Goal: Register for event/course

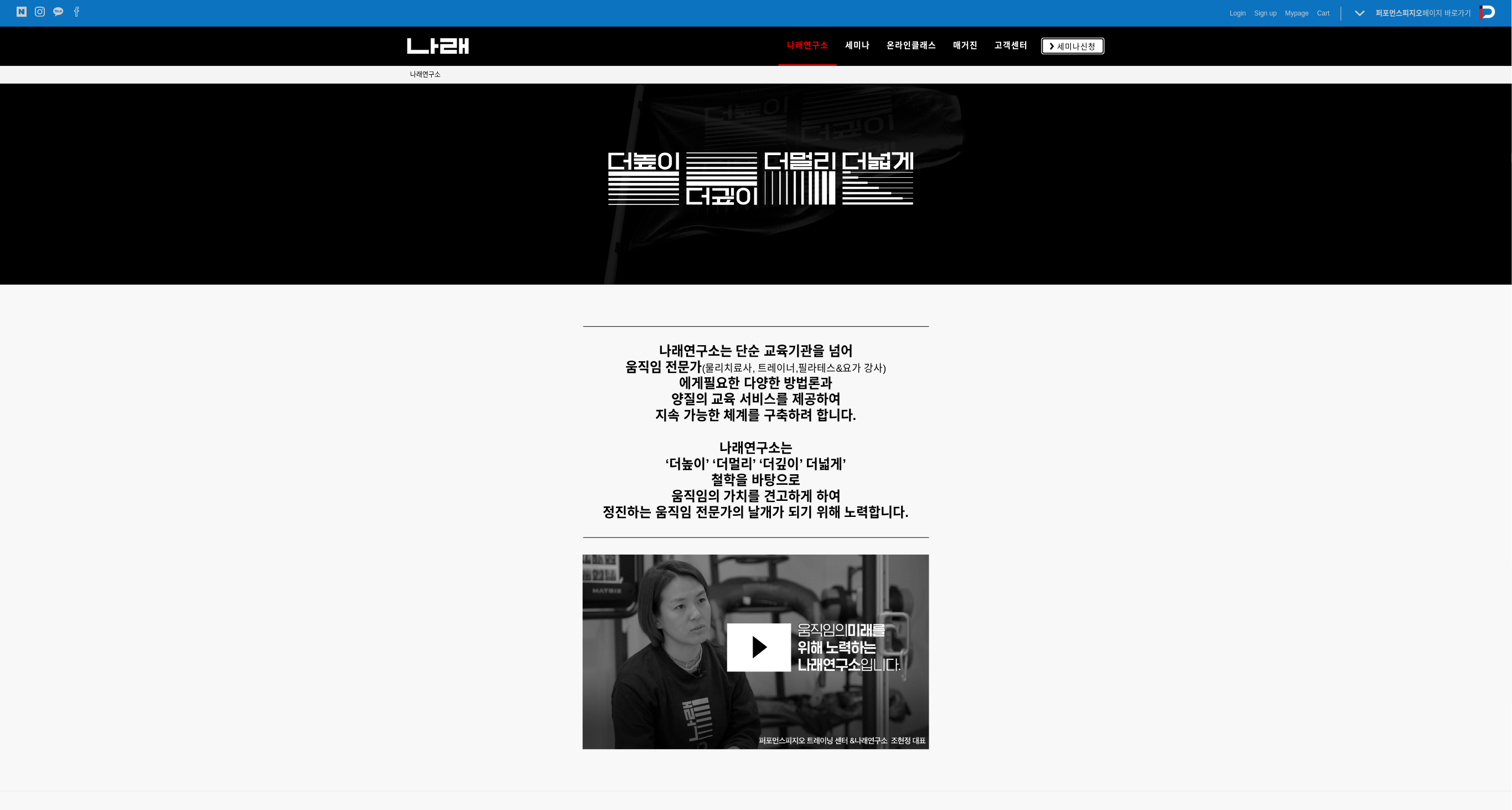
click at [1084, 46] on span "세미나신청" at bounding box center [1075, 46] width 42 height 11
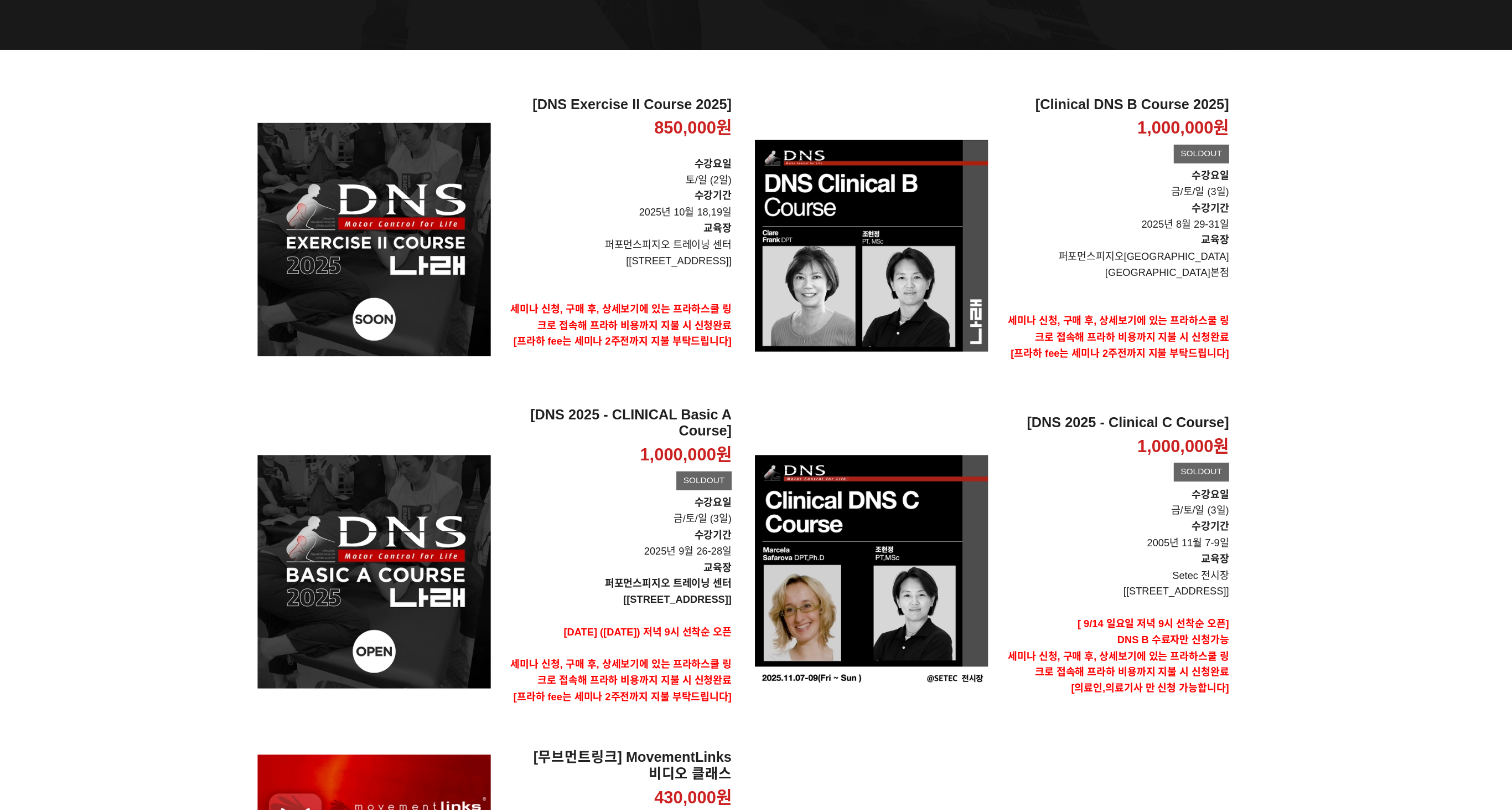
scroll to position [77, 0]
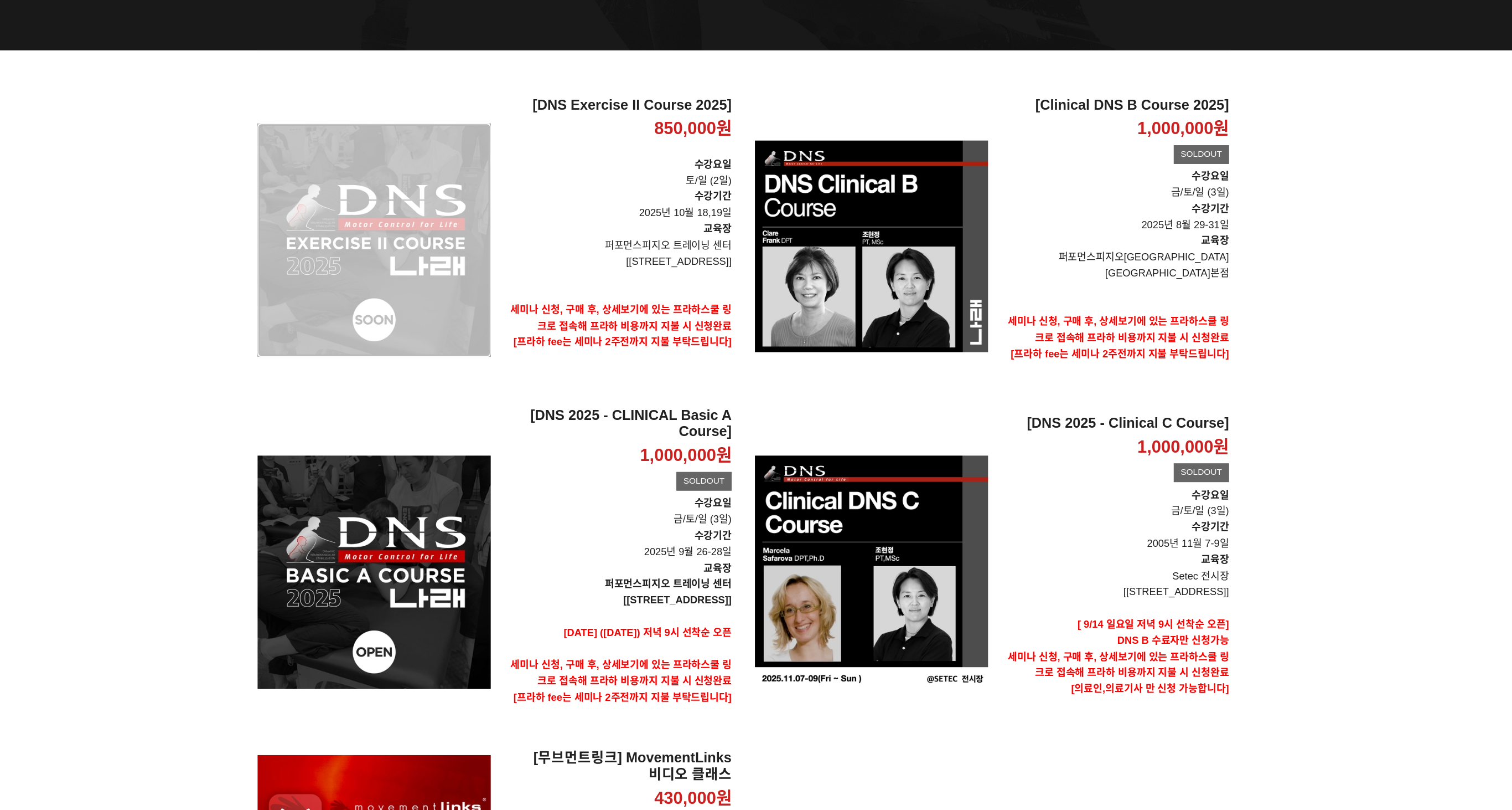
click at [465, 319] on div "[DNS Exercise II Course 2025] 850,000원 TIME SALE" at bounding box center [493, 279] width 166 height 204
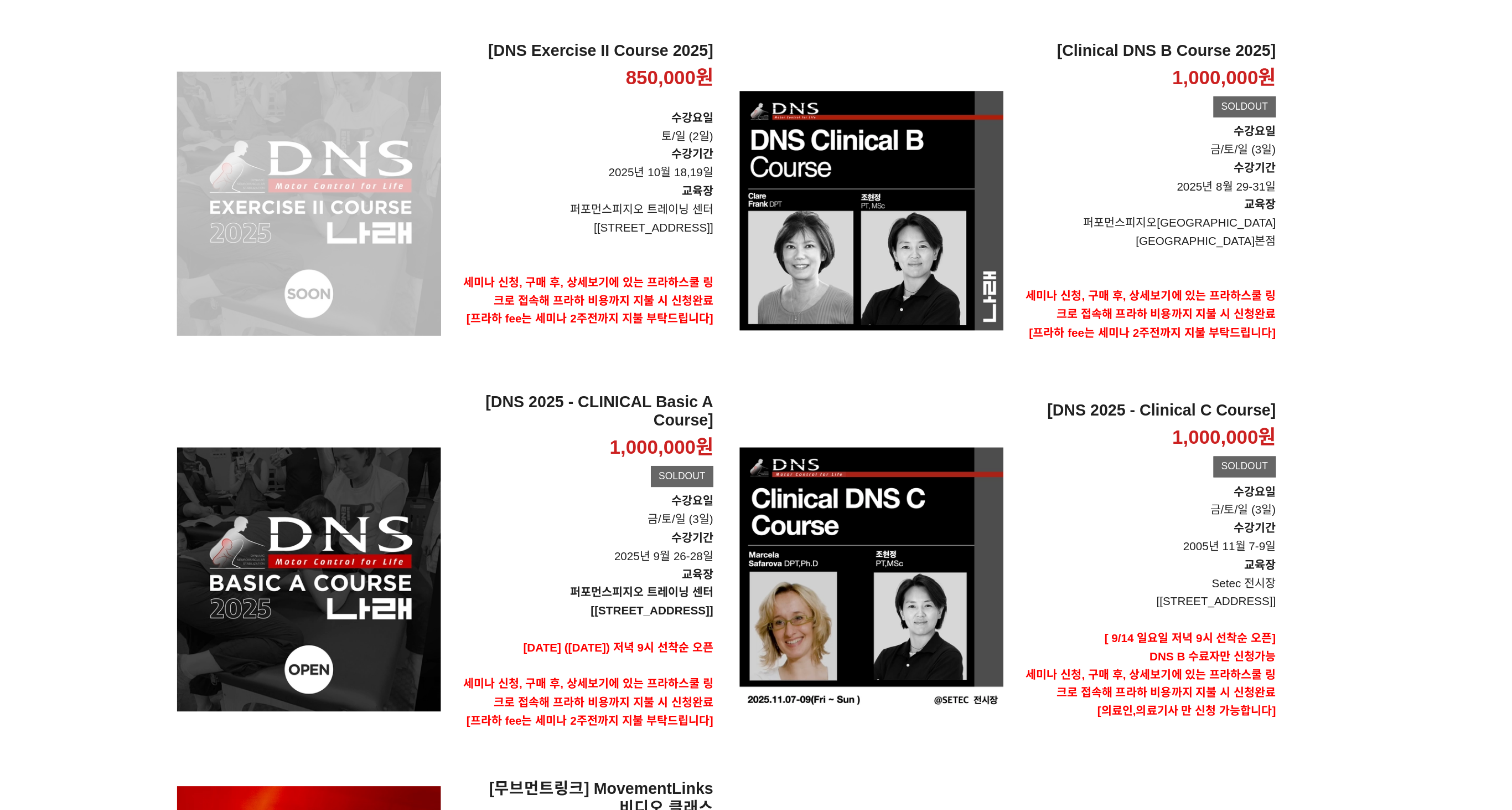
scroll to position [65, 0]
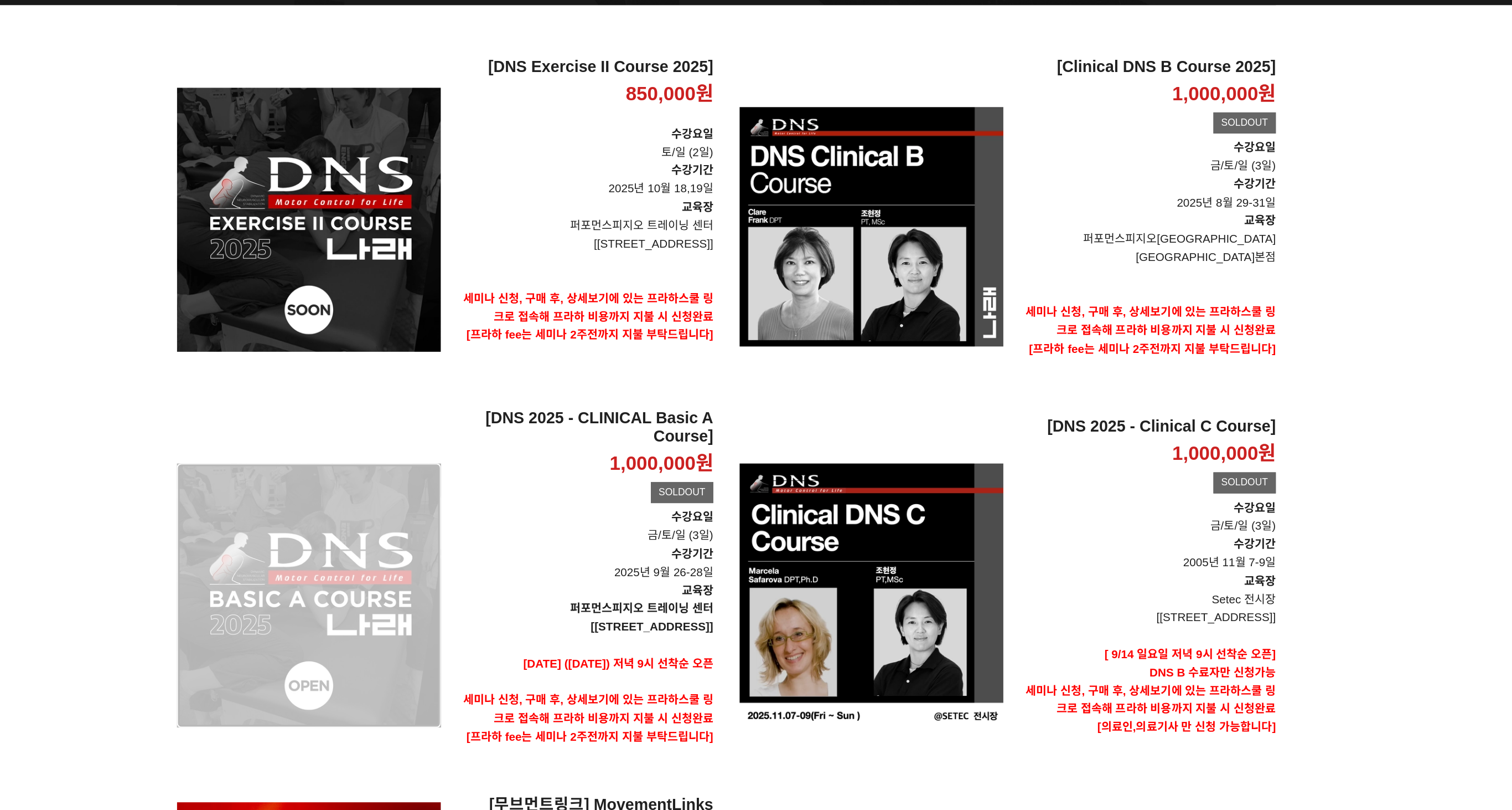
click at [453, 499] on div "[DNS 2025 - CLINICAL Basic A Course] 1,000,000원 TIME SALE SOLDOUT" at bounding box center [493, 528] width 166 height 236
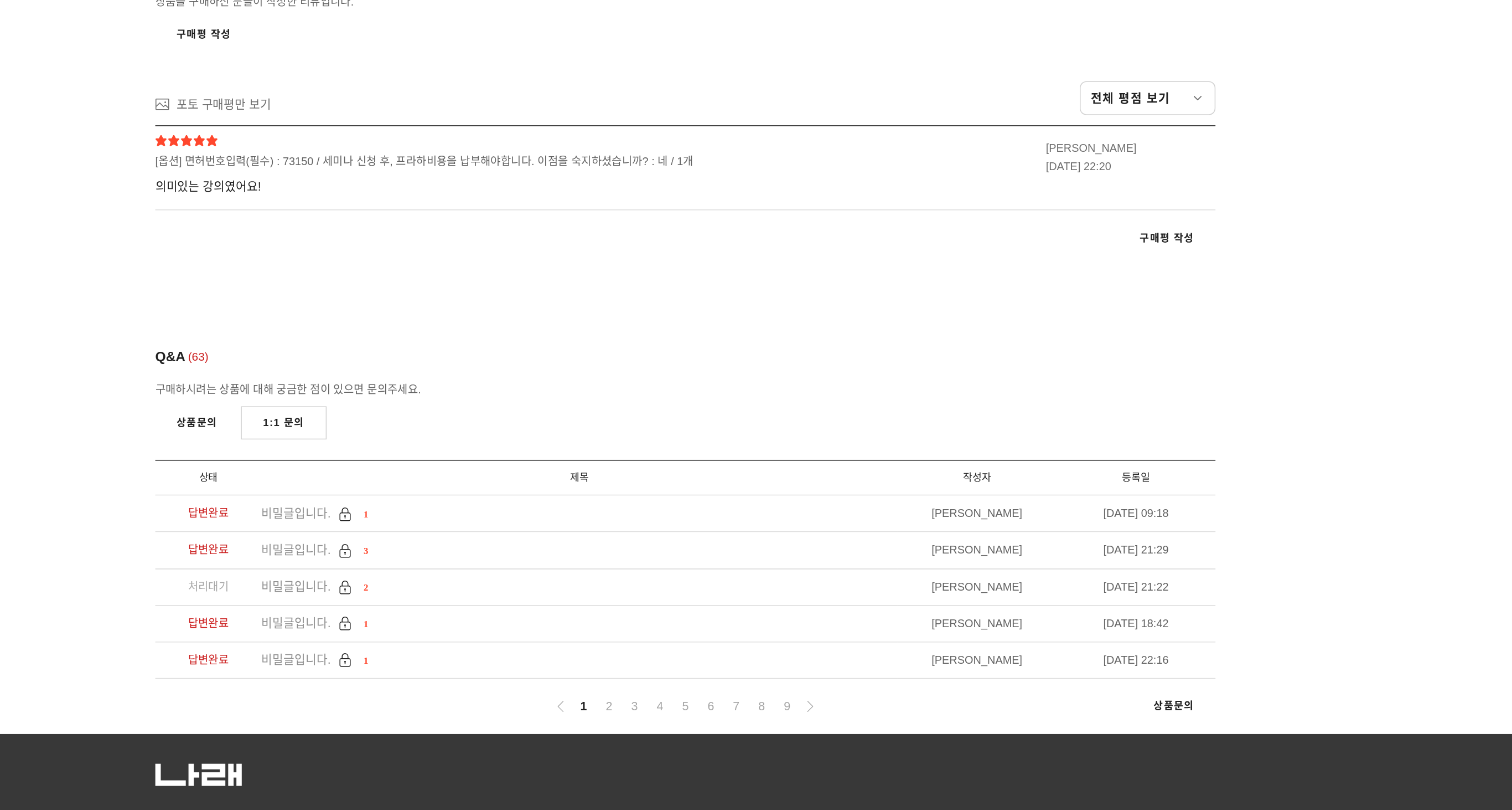
scroll to position [5871, 0]
